Goal: Information Seeking & Learning: Learn about a topic

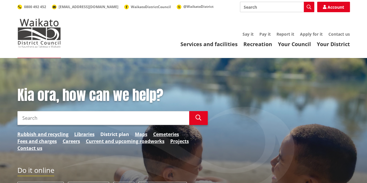
click at [121, 133] on link "District plan" at bounding box center [114, 134] width 29 height 7
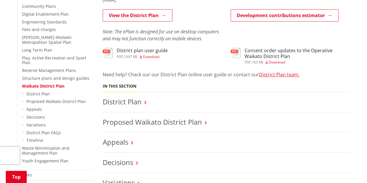
scroll to position [174, 0]
click at [35, 37] on link "[PERSON_NAME]-Waikato Metropolitan Spatial Plan" at bounding box center [46, 40] width 49 height 10
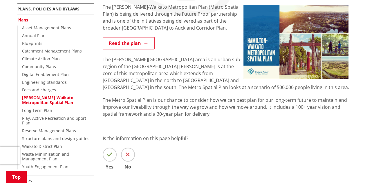
scroll to position [116, 0]
